Goal: Task Accomplishment & Management: Manage account settings

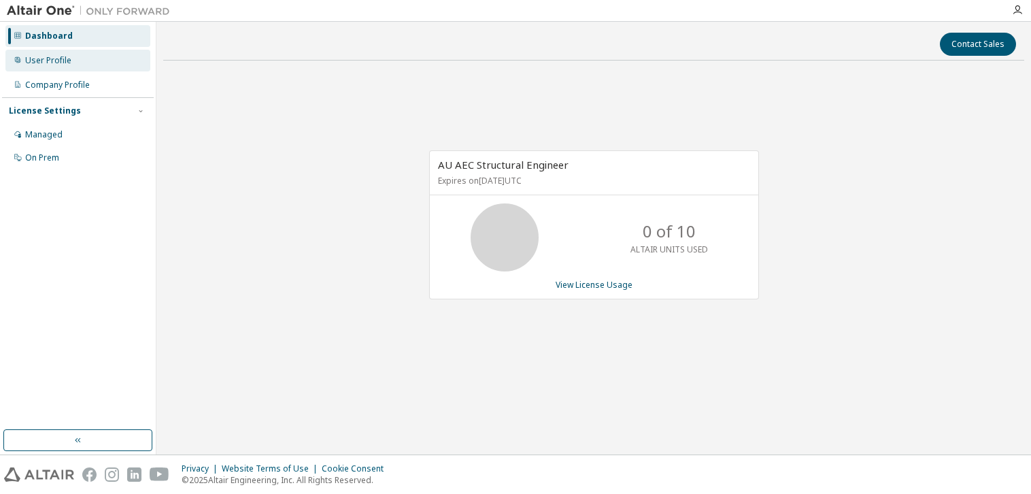
click at [58, 66] on div "User Profile" at bounding box center [77, 61] width 145 height 22
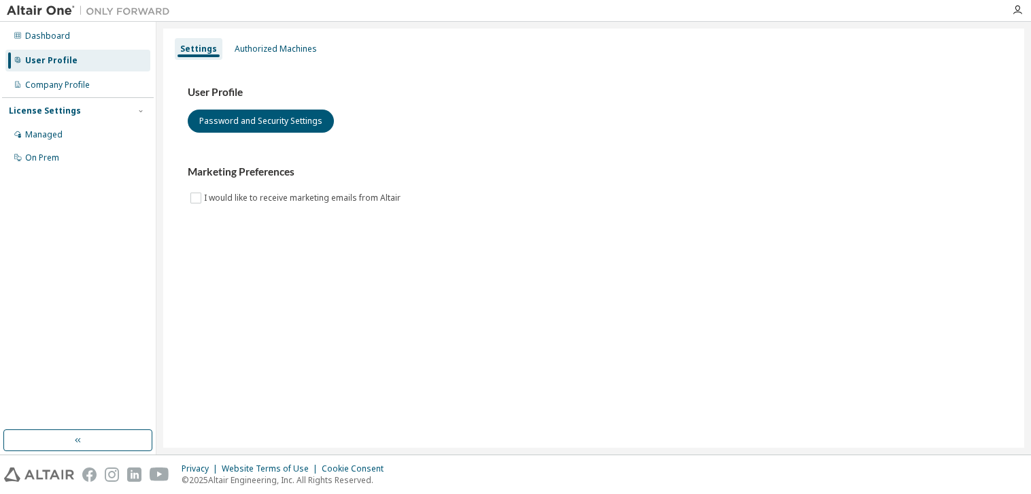
click at [60, 55] on div "User Profile" at bounding box center [51, 60] width 52 height 11
click at [61, 133] on div "Managed" at bounding box center [77, 135] width 145 height 22
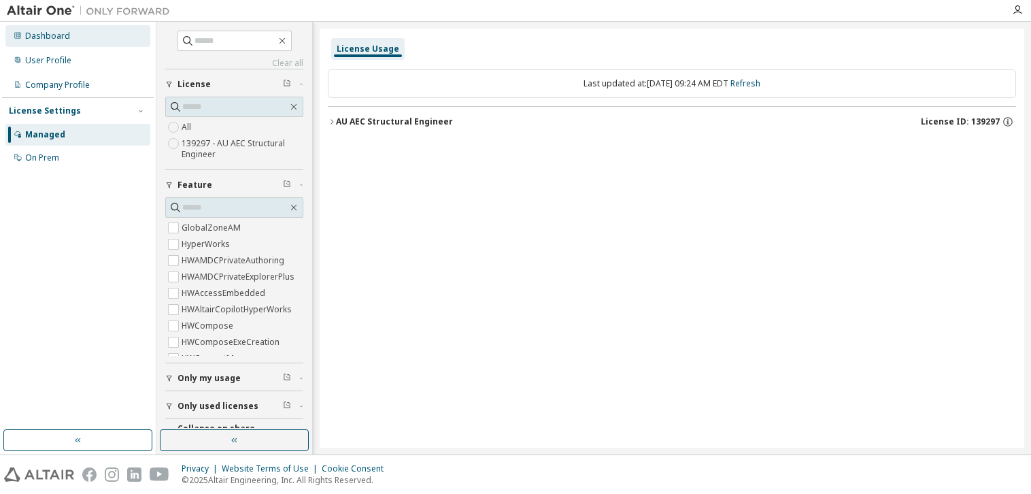
click at [58, 35] on div "Dashboard" at bounding box center [47, 36] width 45 height 11
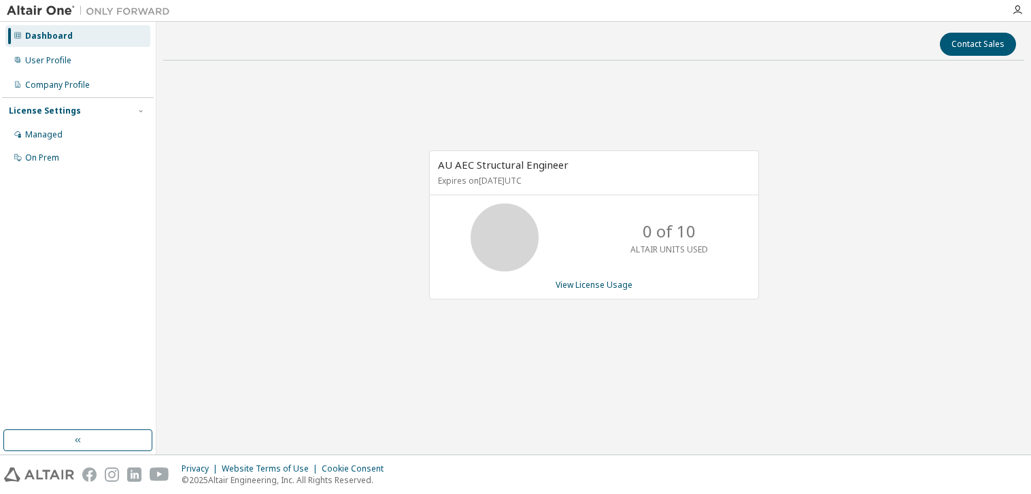
click at [53, 46] on div "Dashboard" at bounding box center [77, 36] width 145 height 22
click at [53, 58] on div "User Profile" at bounding box center [48, 60] width 46 height 11
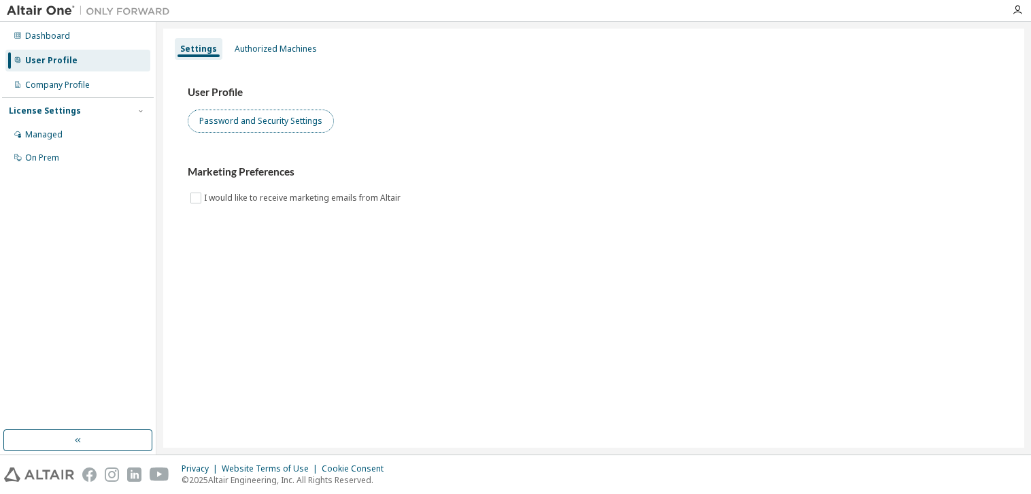
click at [256, 120] on button "Password and Security Settings" at bounding box center [261, 120] width 146 height 23
